Goal: Information Seeking & Learning: Find specific fact

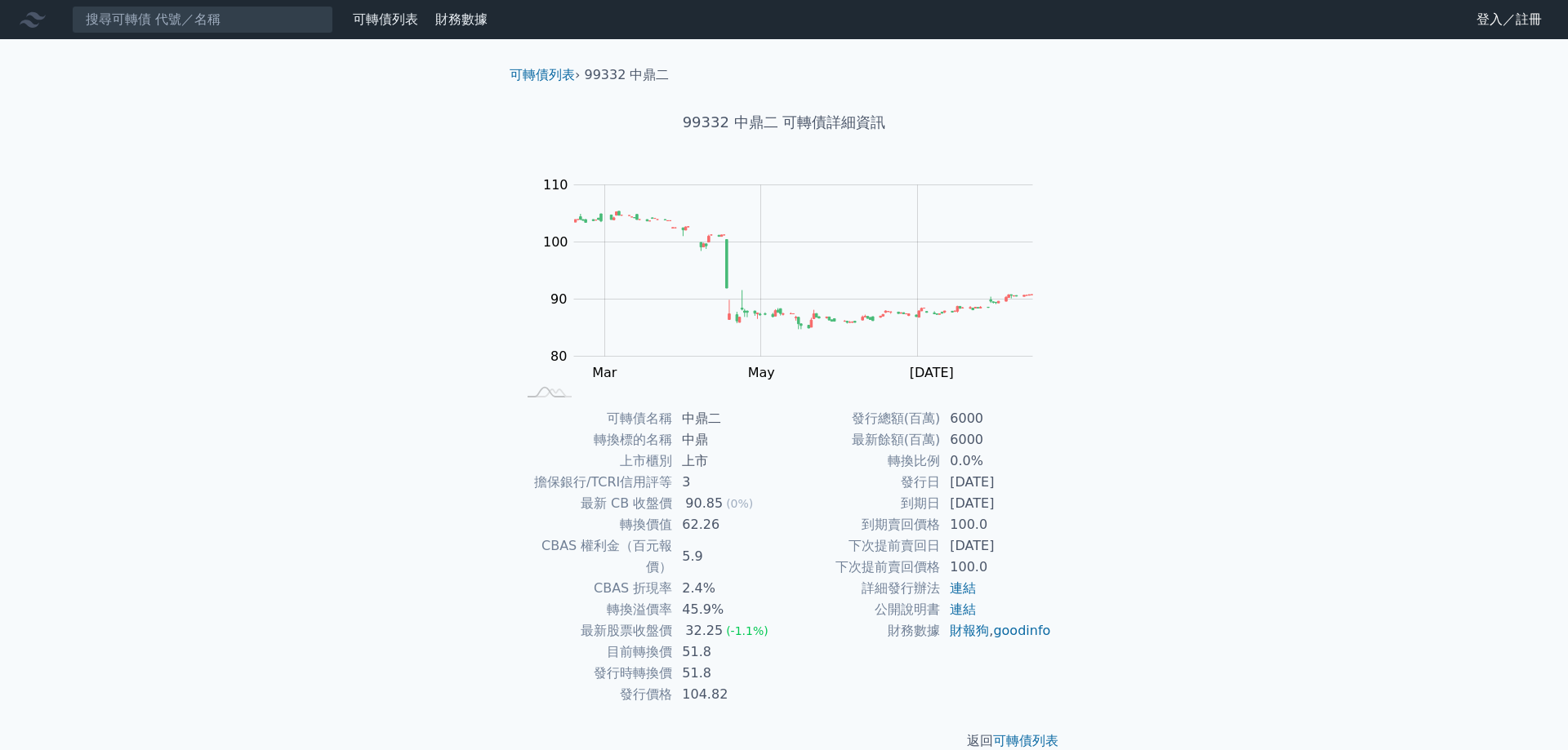
drag, startPoint x: 1004, startPoint y: 548, endPoint x: 844, endPoint y: 545, distance: 160.0
click at [844, 545] on tr "下次提前賣回日 [DATE]" at bounding box center [917, 546] width 267 height 21
click at [1013, 555] on td "[DATE]" at bounding box center [996, 546] width 112 height 21
drag, startPoint x: 1026, startPoint y: 555, endPoint x: 586, endPoint y: 418, distance: 460.8
click at [586, 418] on div "可轉債名稱 中鼎二 轉換標的名稱 中鼎 上市櫃別 上市 擔保銀行/TCRI信用評等 3 最新 CB 收盤價 90.85 (0%) 轉換價值 62.26 CBA…" at bounding box center [784, 557] width 575 height 297
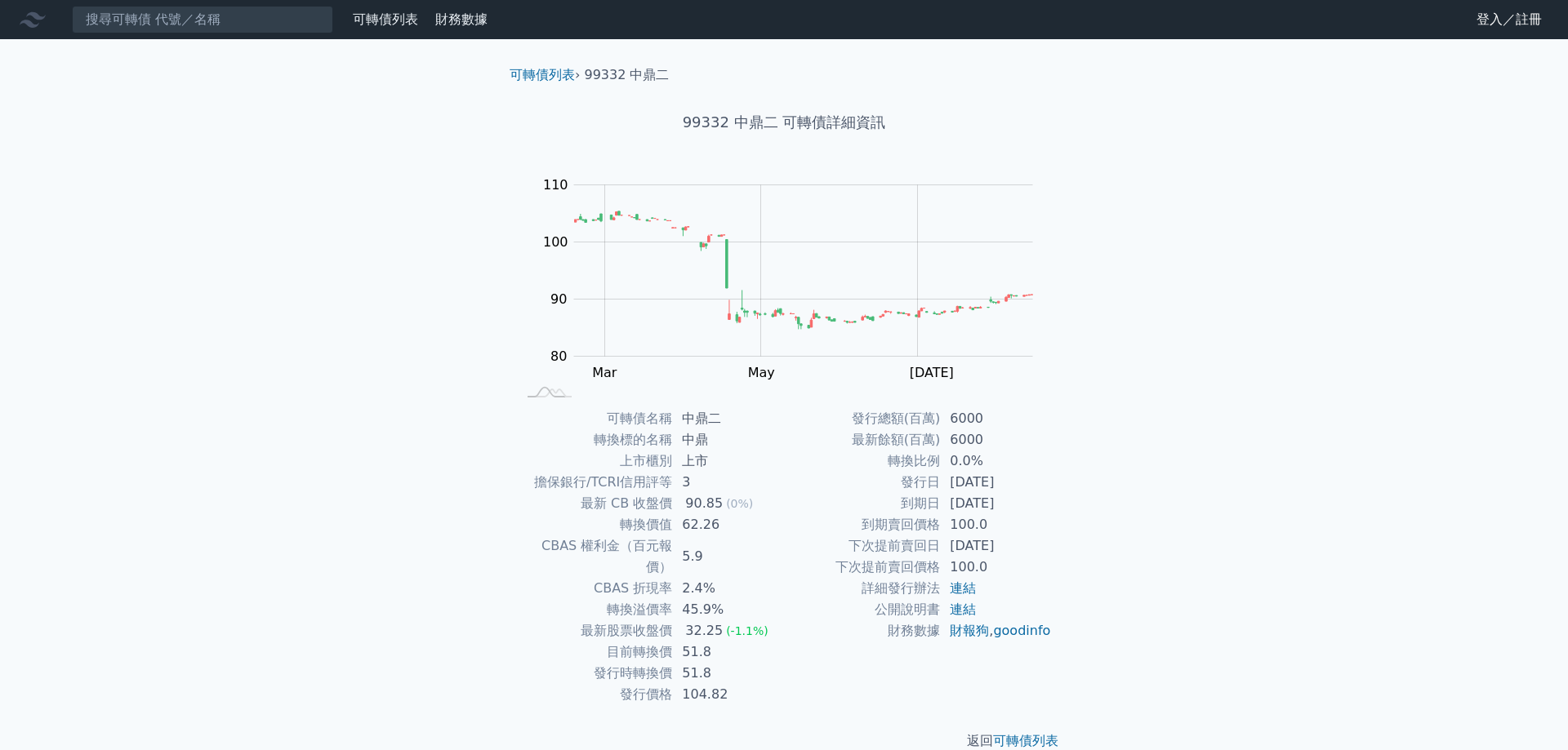
click at [1014, 502] on td "[DATE]" at bounding box center [996, 503] width 112 height 21
drag, startPoint x: 717, startPoint y: 631, endPoint x: 564, endPoint y: 617, distance: 153.6
click at [564, 617] on tbody "可轉債名稱 中鼎二 轉換標的名稱 中鼎 上市櫃別 上市 擔保銀行/TCRI信用評等 3 最新 CB 收盤價 90.85 (0%) 轉換價值 62.26 CBA…" at bounding box center [649, 557] width 267 height 297
click at [564, 620] on td "最新股票收盤價" at bounding box center [594, 630] width 156 height 21
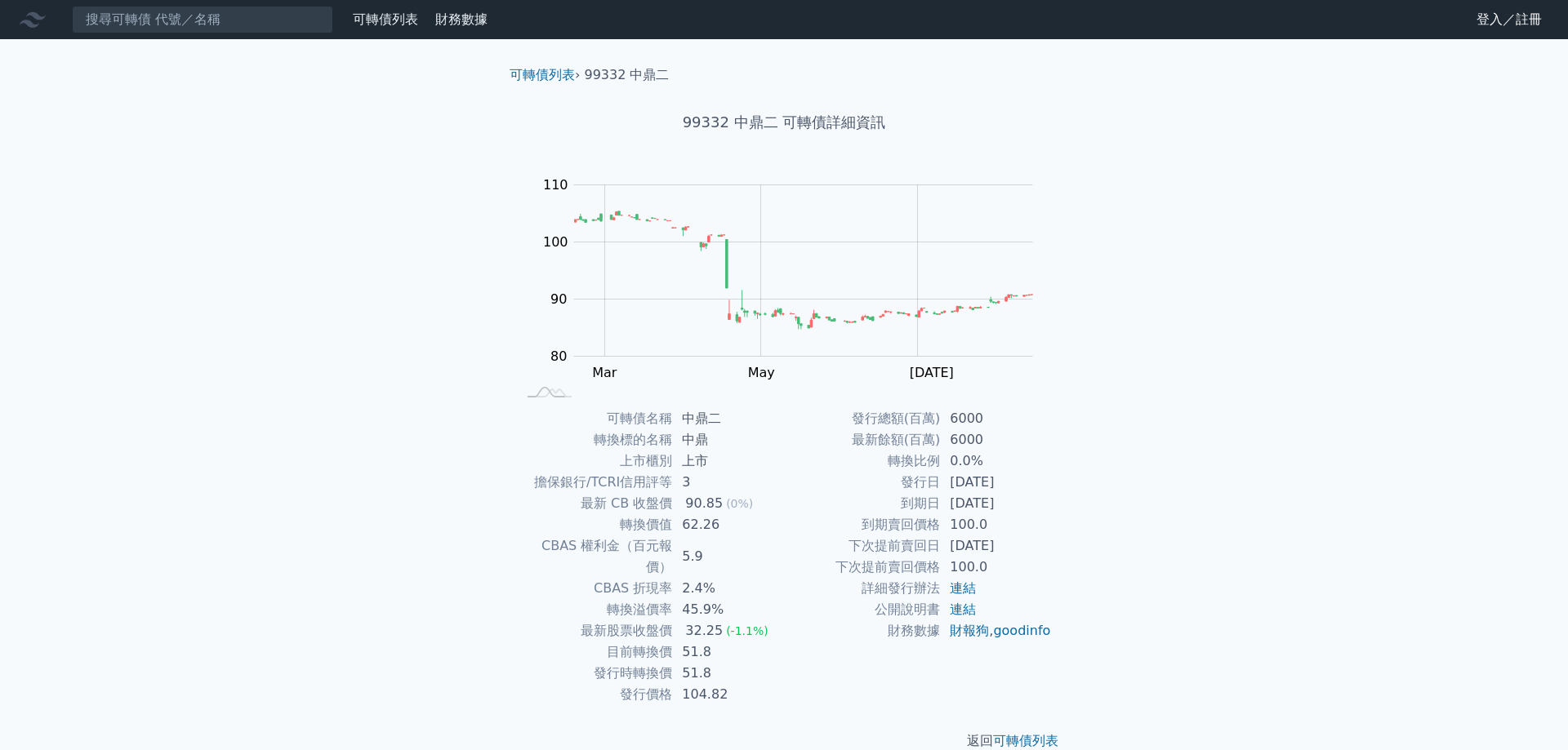
click at [564, 620] on td "最新股票收盤價" at bounding box center [594, 630] width 156 height 21
drag, startPoint x: 634, startPoint y: 622, endPoint x: 610, endPoint y: 617, distance: 24.5
click at [610, 617] on tbody "可轉債名稱 中鼎二 轉換標的名稱 中鼎 上市櫃別 上市 擔保銀行/TCRI信用評等 3 最新 CB 收盤價 90.85 (0%) 轉換價值 62.26 CBA…" at bounding box center [649, 557] width 267 height 297
click at [791, 669] on div "發行總額(百萬) 6000 最新餘額(百萬) 6000 轉換比例 0.0% 發行日 [DATE] 到期日 [DATE] 到期賣回價格 100.0 下次提前賣回…" at bounding box center [917, 557] width 267 height 297
